Goal: Task Accomplishment & Management: Manage account settings

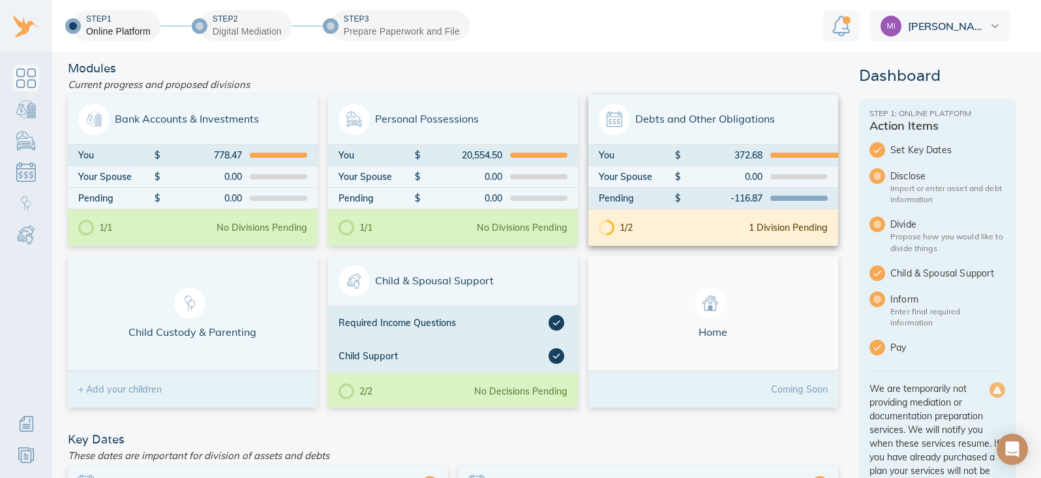
click at [612, 131] on div at bounding box center [614, 119] width 31 height 31
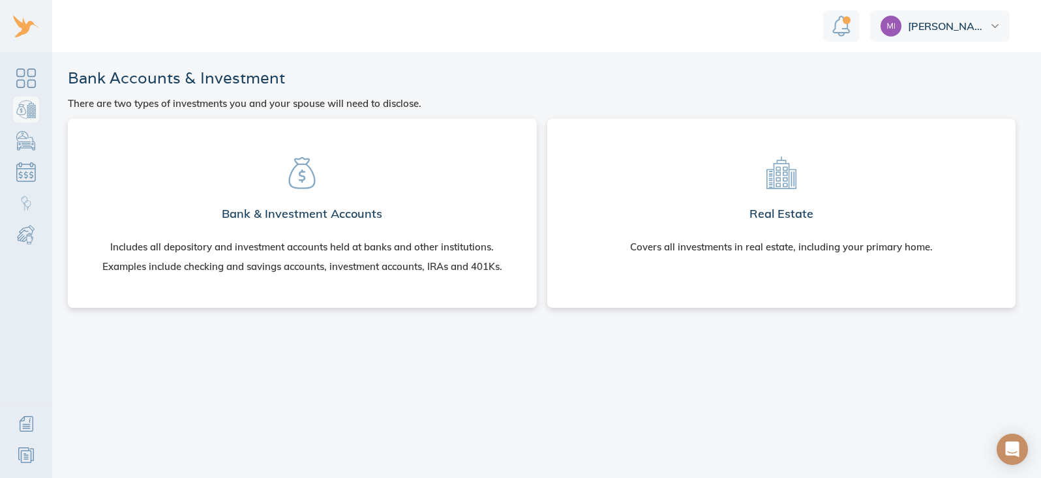
click at [309, 215] on h2 "Bank & Investment Accounts" at bounding box center [302, 214] width 160 height 26
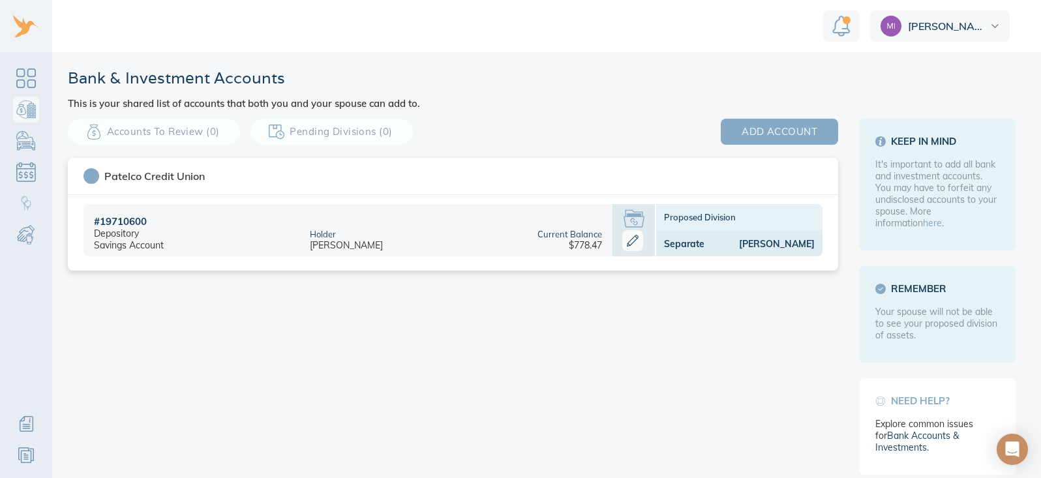
click at [765, 136] on span "add account" at bounding box center [780, 131] width 76 height 17
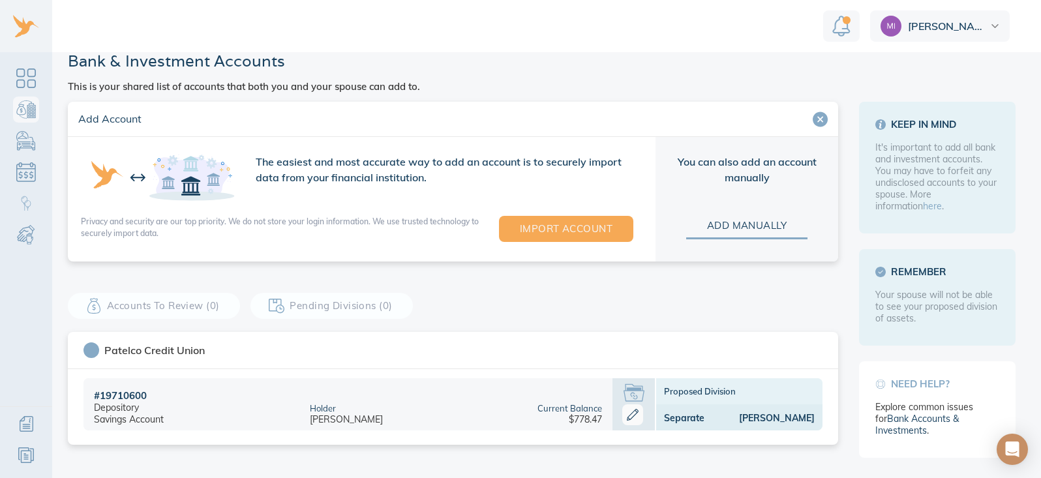
scroll to position [25, 0]
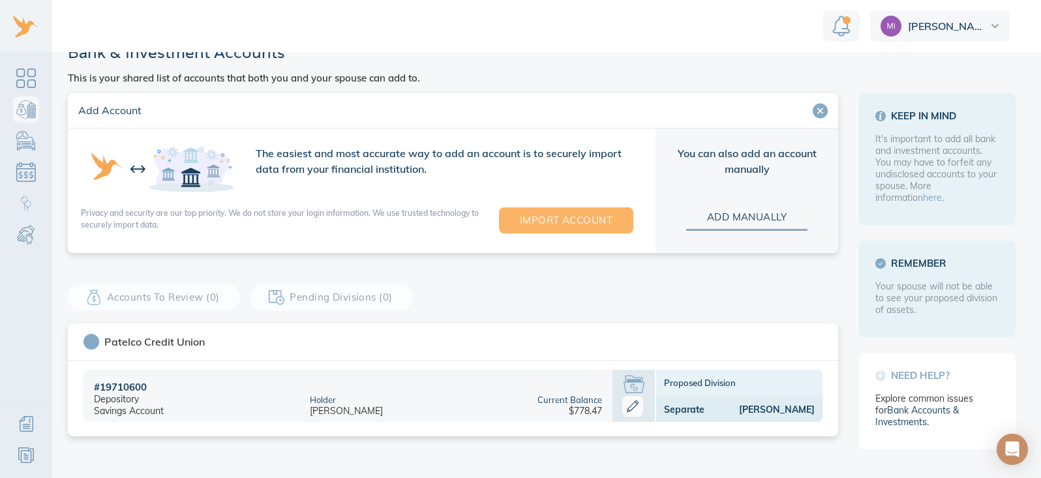
click at [553, 224] on span "Import Account" at bounding box center [566, 220] width 93 height 17
